Goal: Find specific page/section: Find specific page/section

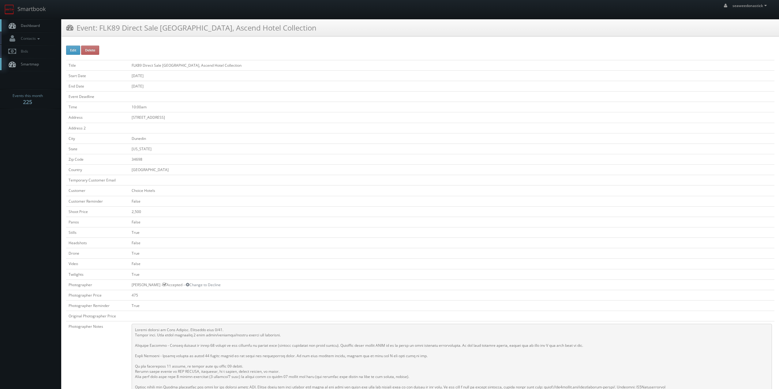
click at [41, 25] on link "Dashboard" at bounding box center [30, 25] width 61 height 13
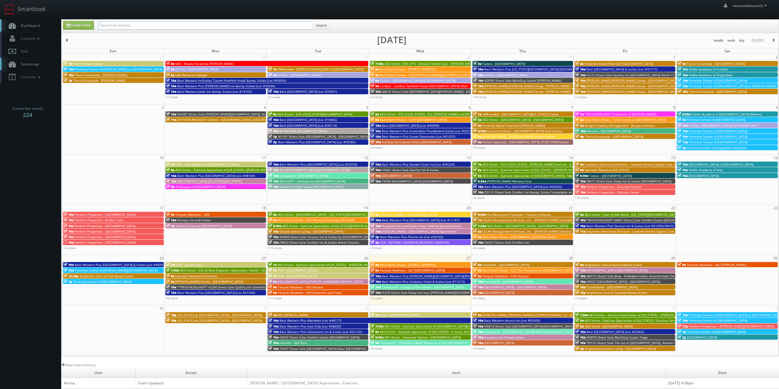
click at [119, 22] on input "text" at bounding box center [206, 25] width 214 height 9
type input "madness 355"
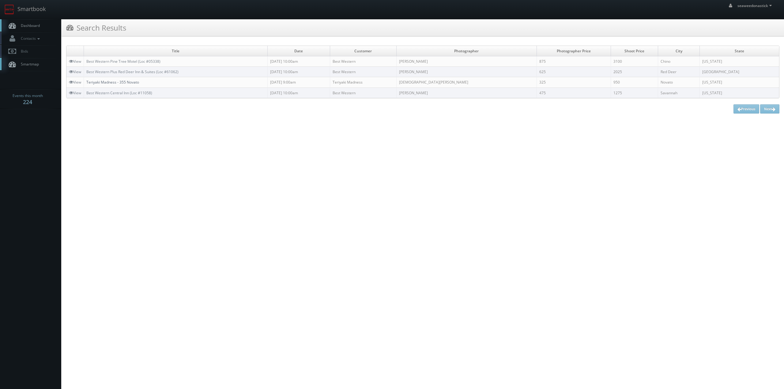
click at [127, 81] on link "Teriyaki Madness - 355 Novato" at bounding box center [112, 82] width 53 height 5
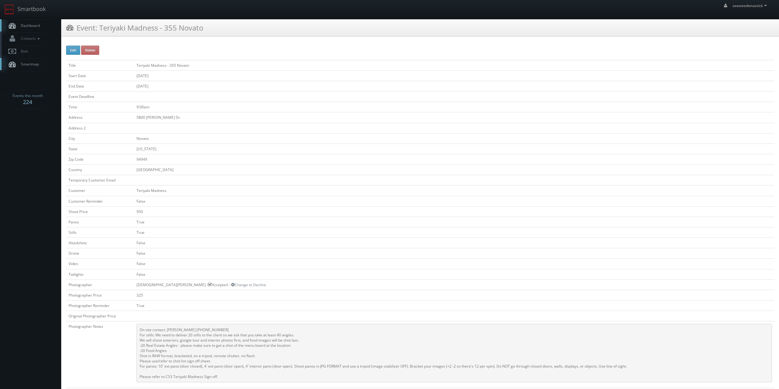
click at [17, 24] on link "Dashboard" at bounding box center [30, 25] width 61 height 13
